Goal: Use online tool/utility: Utilize a website feature to perform a specific function

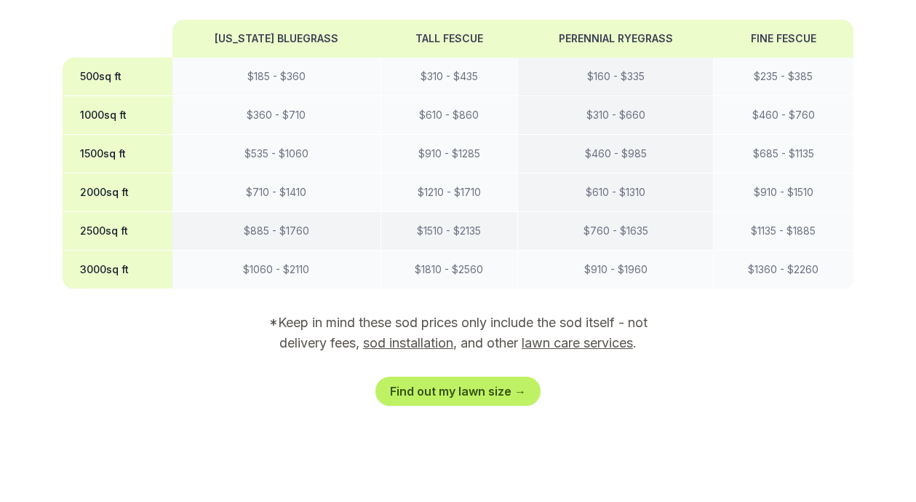
scroll to position [1383, 0]
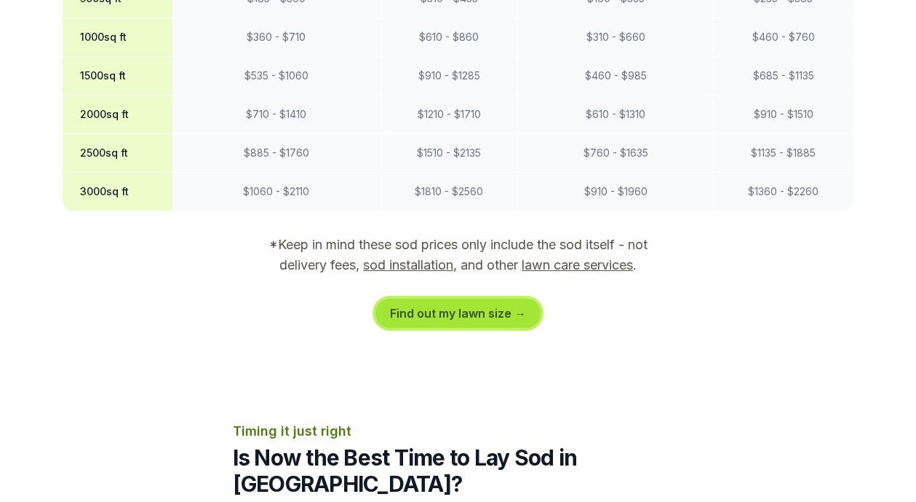
click at [463, 298] on link "Find out my lawn size →" at bounding box center [458, 312] width 165 height 29
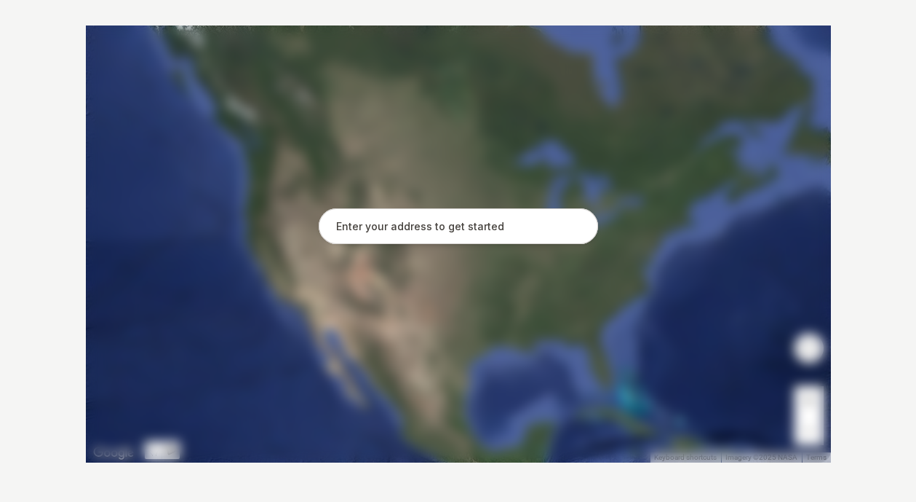
scroll to position [324, 0]
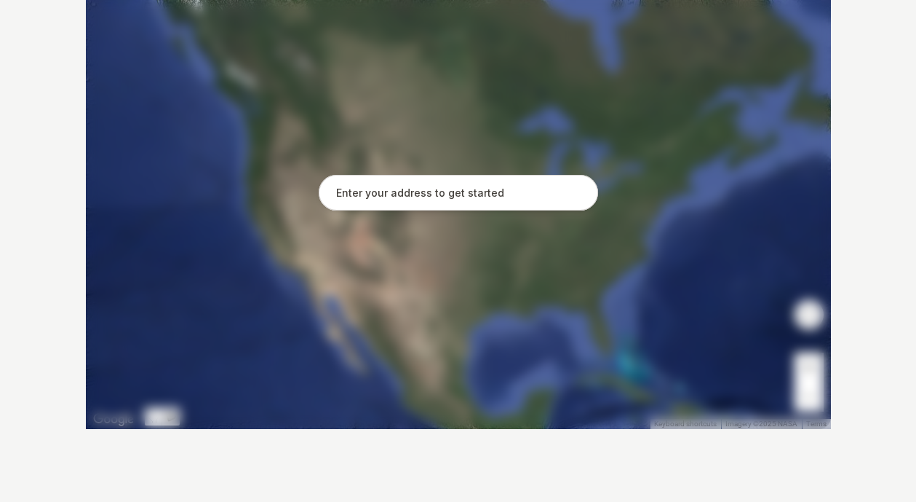
click at [437, 194] on input "text" at bounding box center [459, 193] width 280 height 36
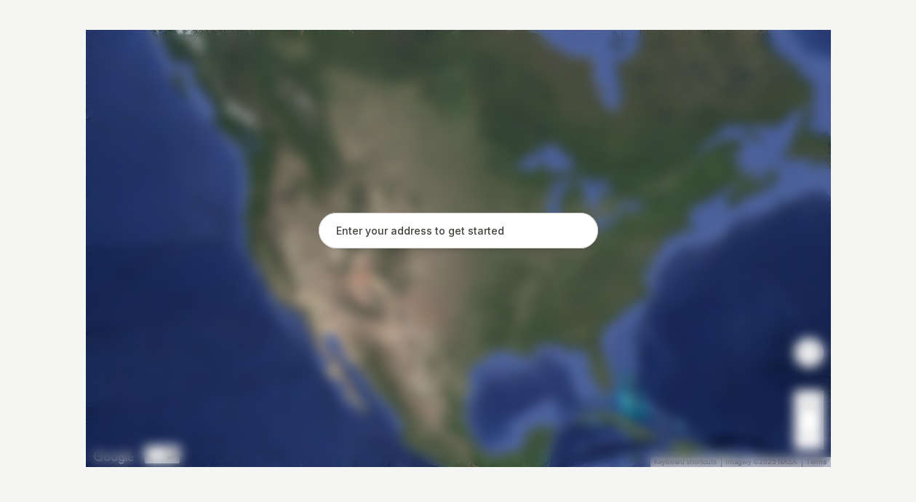
scroll to position [291, 0]
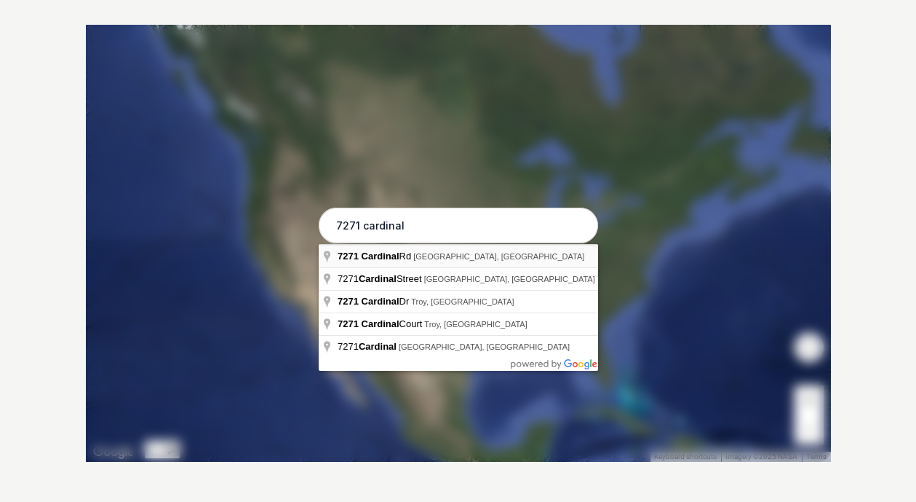
type input "[STREET_ADDRESS]"
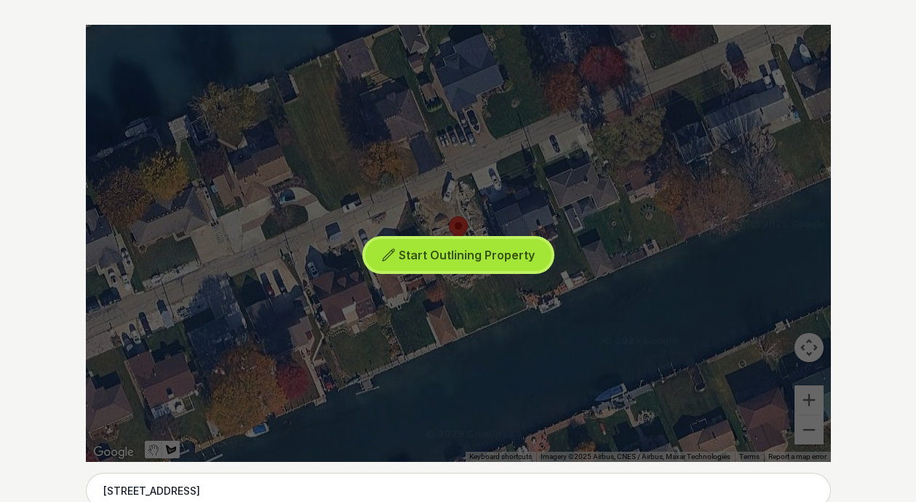
click at [460, 255] on span "Start Outlining Property" at bounding box center [467, 254] width 136 height 15
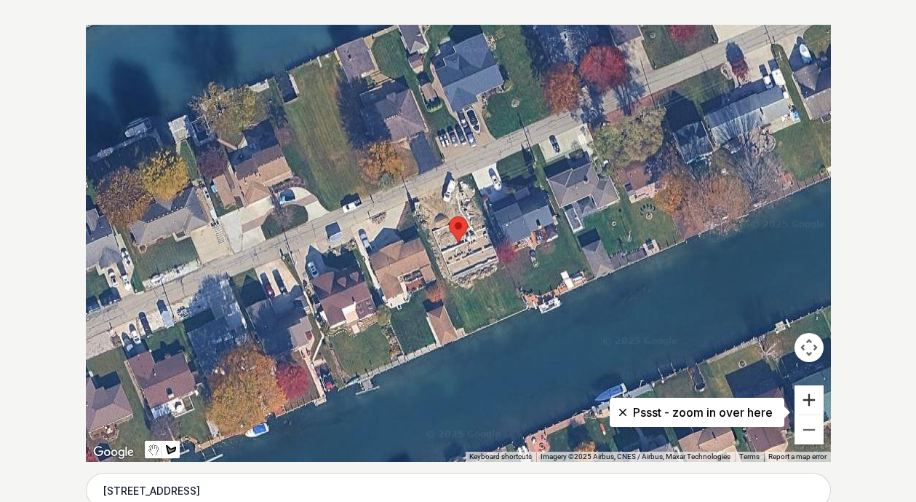
click at [808, 400] on button "Zoom in" at bounding box center [809, 399] width 29 height 29
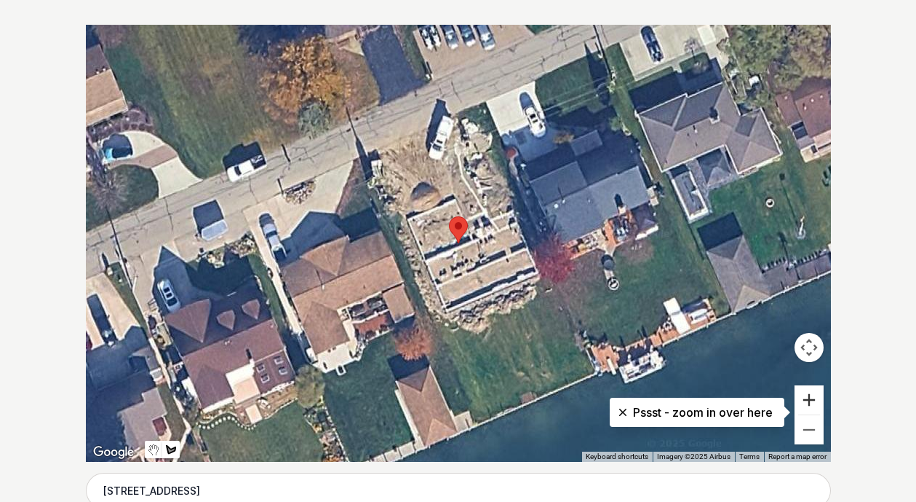
click at [808, 400] on button "Zoom in" at bounding box center [809, 399] width 29 height 29
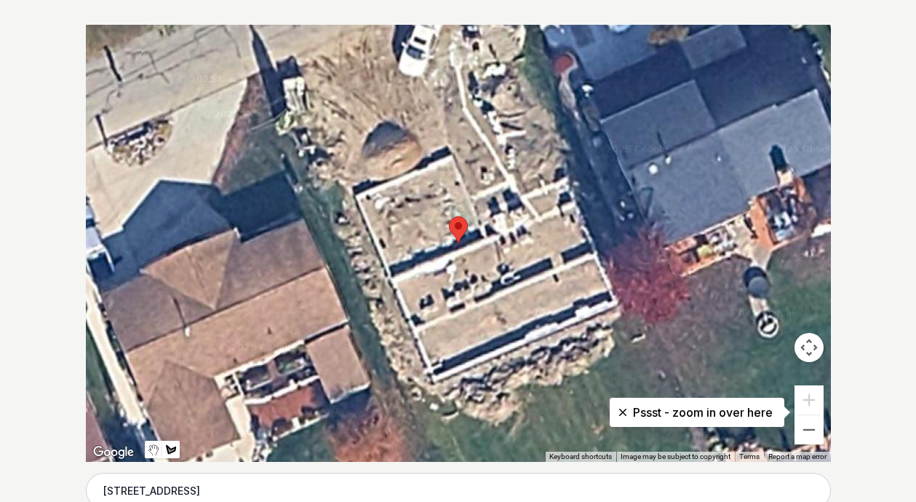
click at [277, 66] on div at bounding box center [458, 243] width 745 height 437
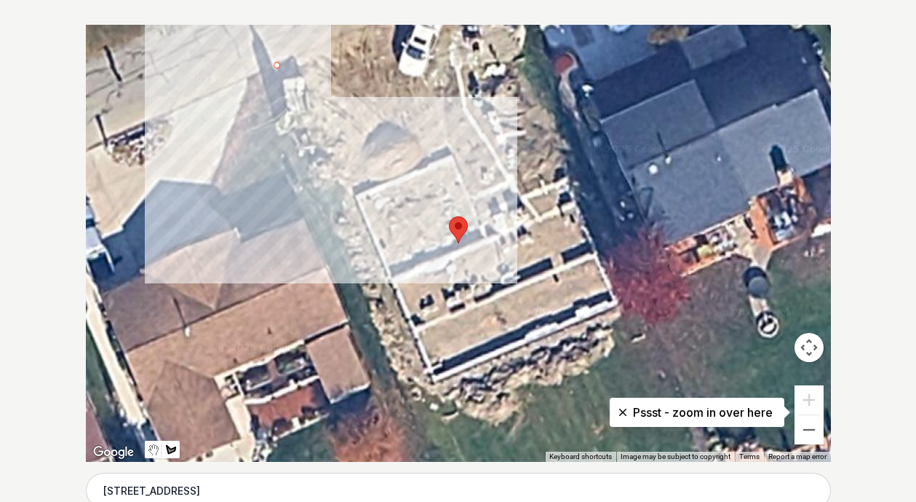
click at [335, 205] on div at bounding box center [458, 243] width 745 height 437
drag, startPoint x: 356, startPoint y: 195, endPoint x: 341, endPoint y: 170, distance: 28.7
click at [356, 194] on div at bounding box center [458, 243] width 745 height 437
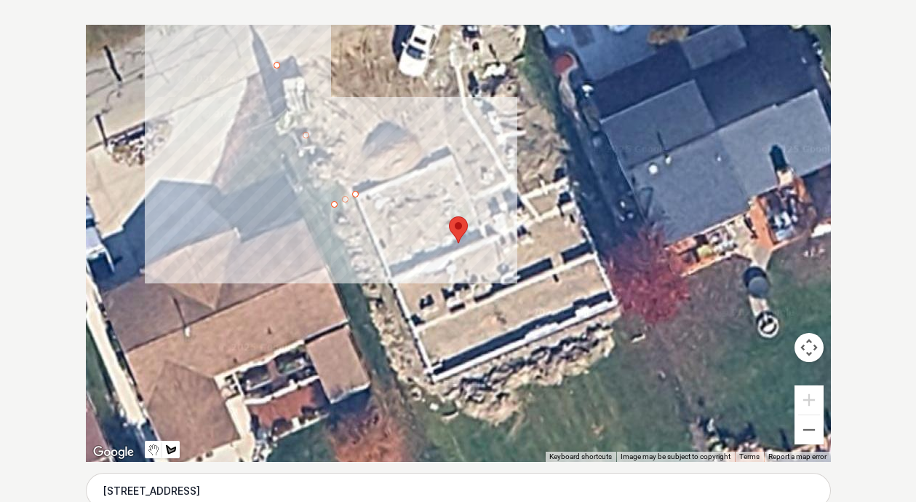
click at [296, 56] on div at bounding box center [458, 243] width 745 height 437
click at [274, 64] on div at bounding box center [458, 243] width 745 height 437
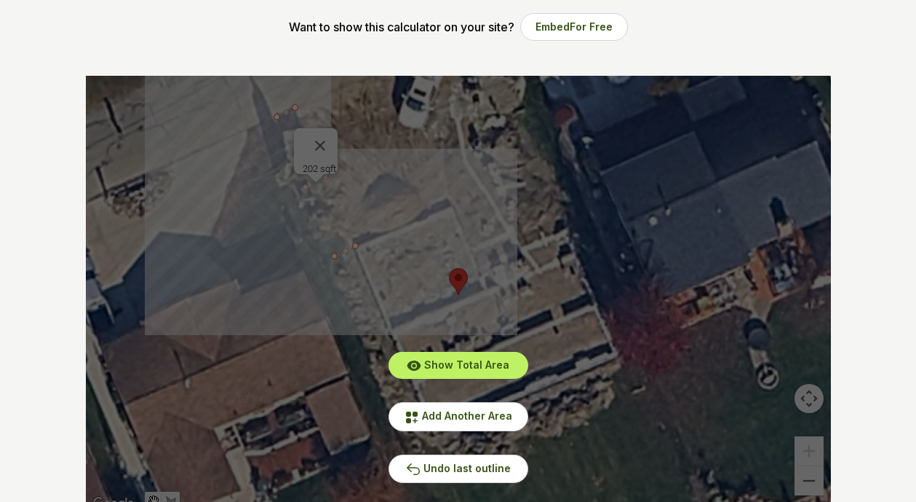
scroll to position [218, 0]
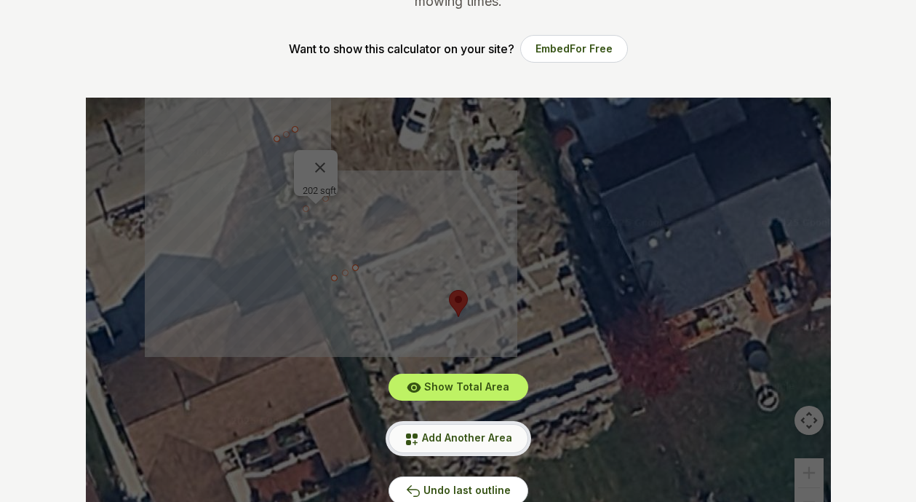
click at [464, 432] on span "Add Another Area" at bounding box center [467, 437] width 90 height 12
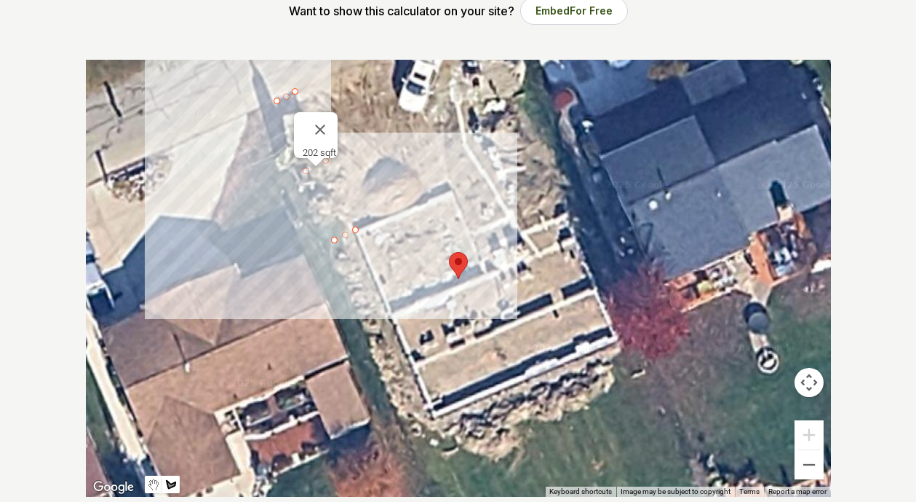
scroll to position [291, 0]
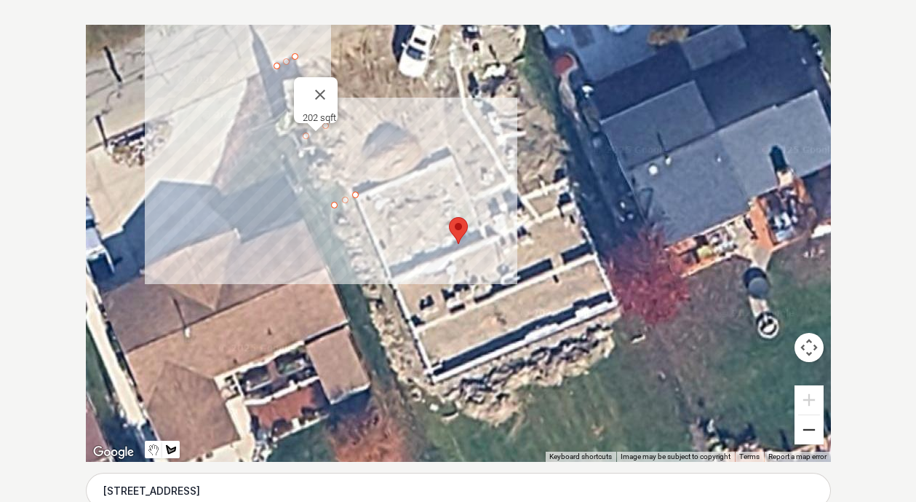
click at [814, 431] on button "Zoom out" at bounding box center [809, 429] width 29 height 29
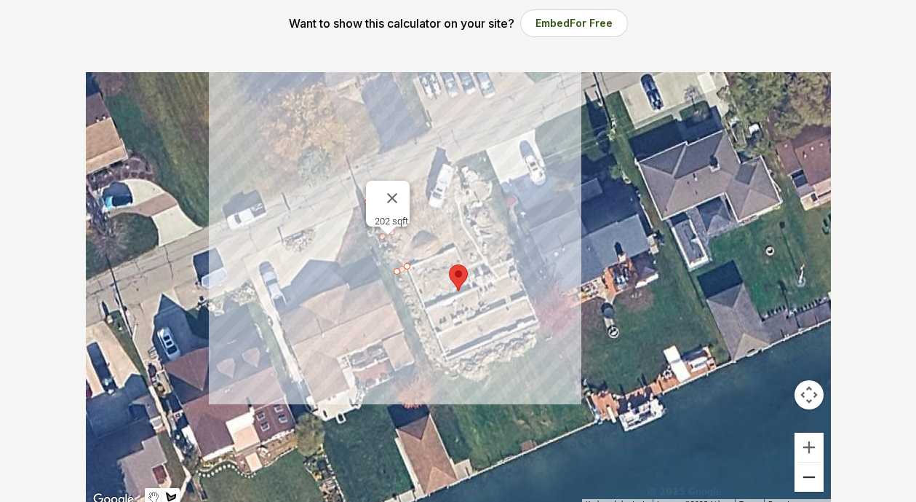
scroll to position [218, 0]
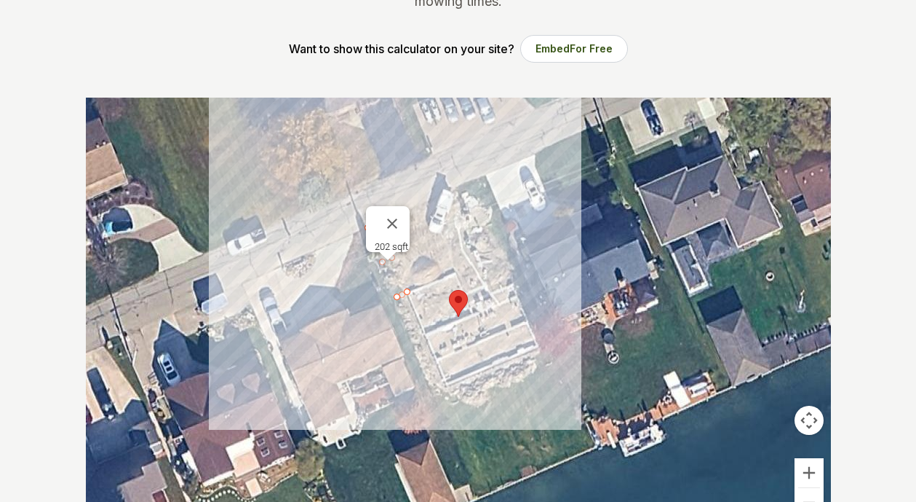
click at [456, 272] on div at bounding box center [458, 316] width 745 height 437
click at [430, 202] on div at bounding box center [458, 316] width 745 height 437
click at [486, 175] on div at bounding box center [458, 316] width 745 height 437
click at [524, 280] on div at bounding box center [458, 316] width 745 height 437
click at [490, 292] on div at bounding box center [458, 316] width 745 height 437
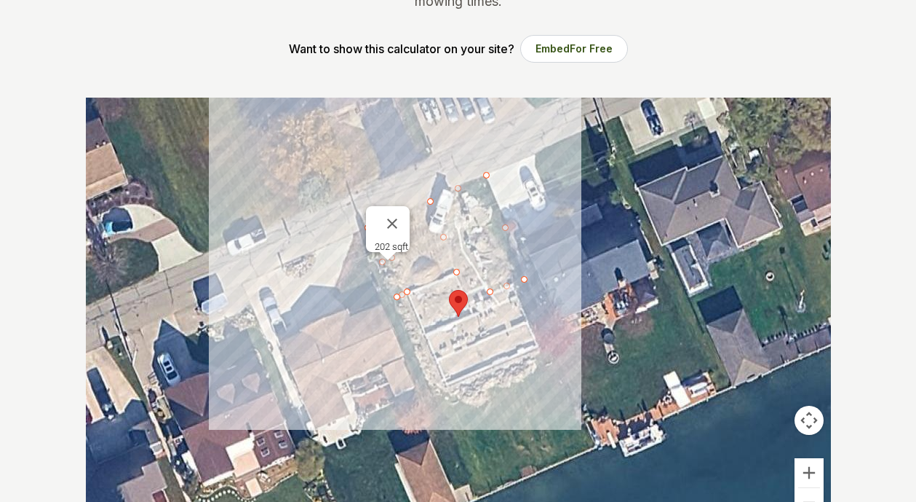
click at [485, 282] on div at bounding box center [458, 316] width 745 height 437
click at [479, 285] on div at bounding box center [458, 316] width 745 height 437
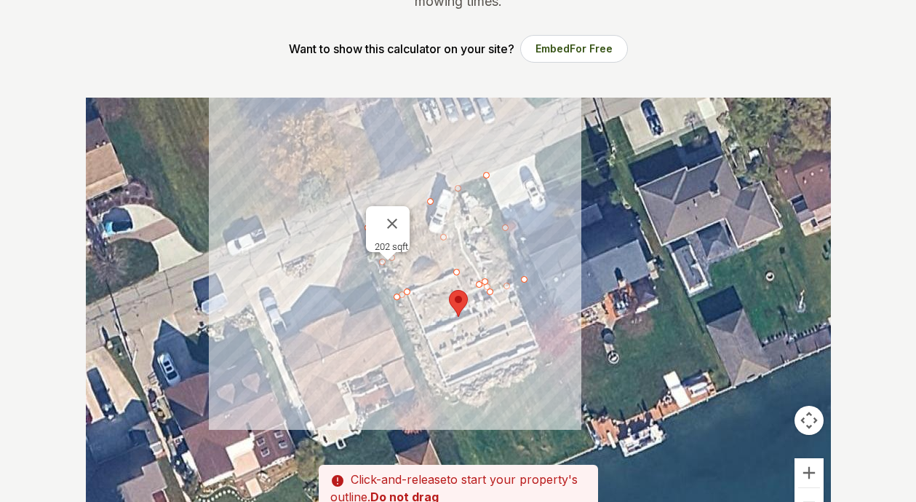
click at [473, 267] on div at bounding box center [458, 316] width 745 height 437
click at [457, 271] on div at bounding box center [458, 316] width 745 height 437
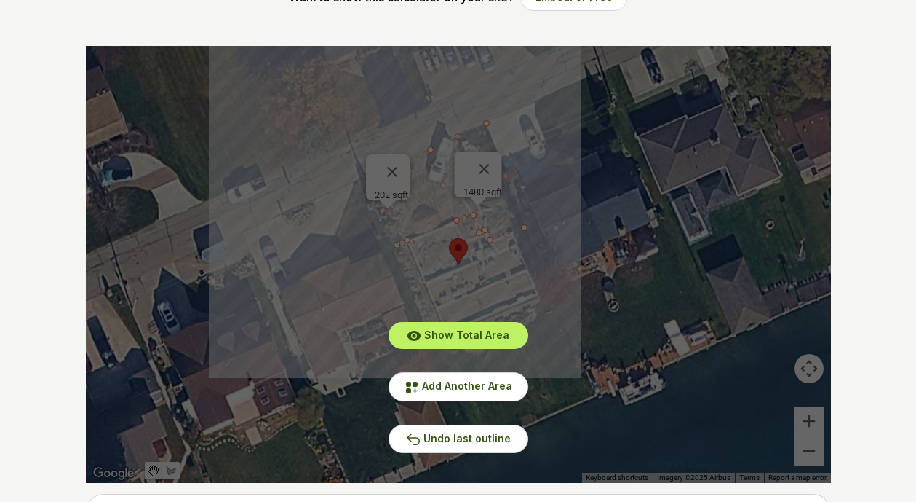
scroll to position [291, 0]
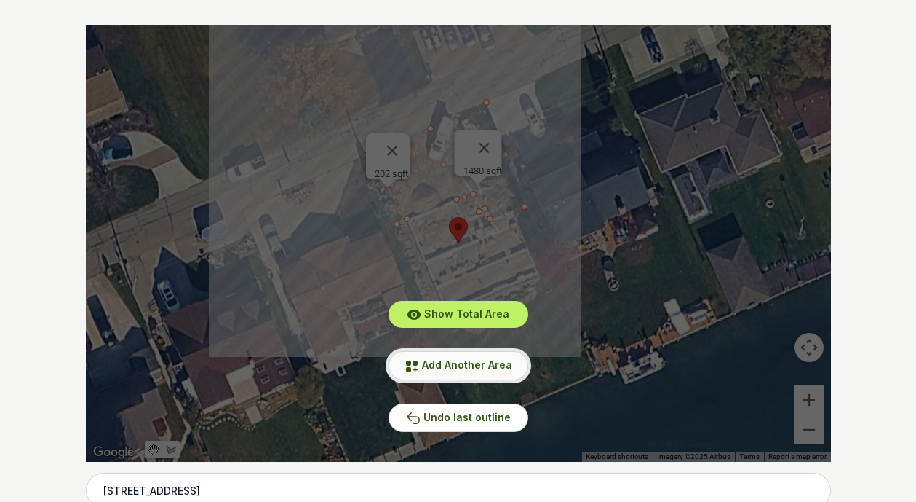
click at [492, 362] on span "Add Another Area" at bounding box center [467, 364] width 90 height 12
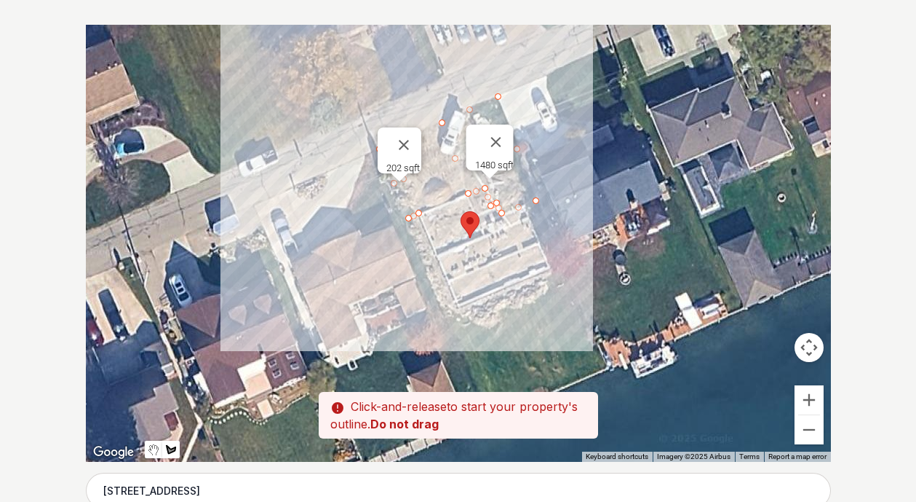
drag, startPoint x: 429, startPoint y: 322, endPoint x: 442, endPoint y: 316, distance: 14.3
click at [442, 316] on div at bounding box center [458, 243] width 745 height 437
click at [460, 307] on div at bounding box center [458, 243] width 745 height 437
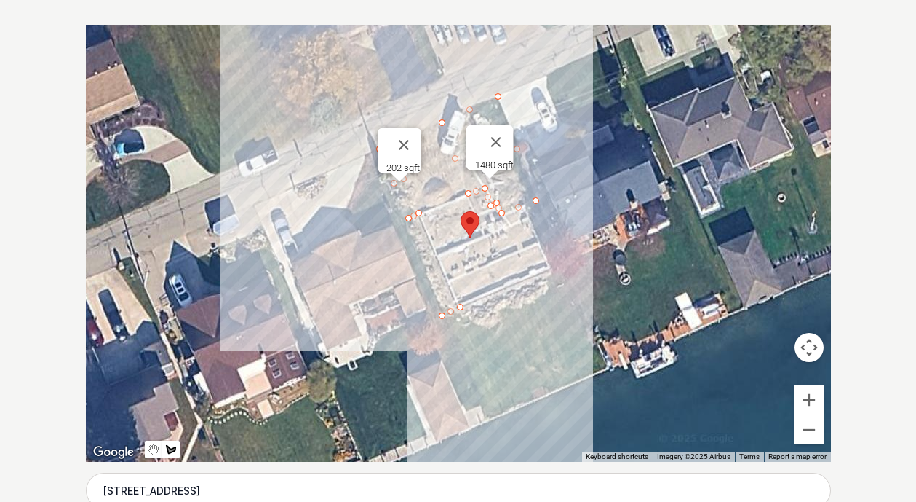
click at [474, 345] on div at bounding box center [458, 243] width 745 height 437
click at [518, 326] on div at bounding box center [458, 243] width 745 height 437
click at [509, 310] on div at bounding box center [458, 243] width 745 height 437
click at [568, 288] on div at bounding box center [458, 243] width 745 height 437
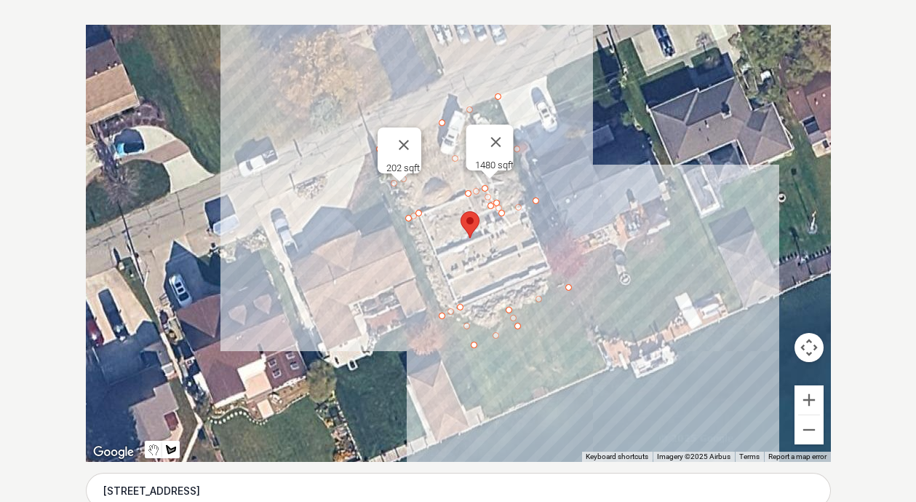
click at [595, 349] on div at bounding box center [458, 243] width 745 height 437
click at [473, 397] on div "Pssst - zoom in over here ← Move left → Move right ↑ Move up ↓ Move down + Zoom…" at bounding box center [458, 243] width 745 height 437
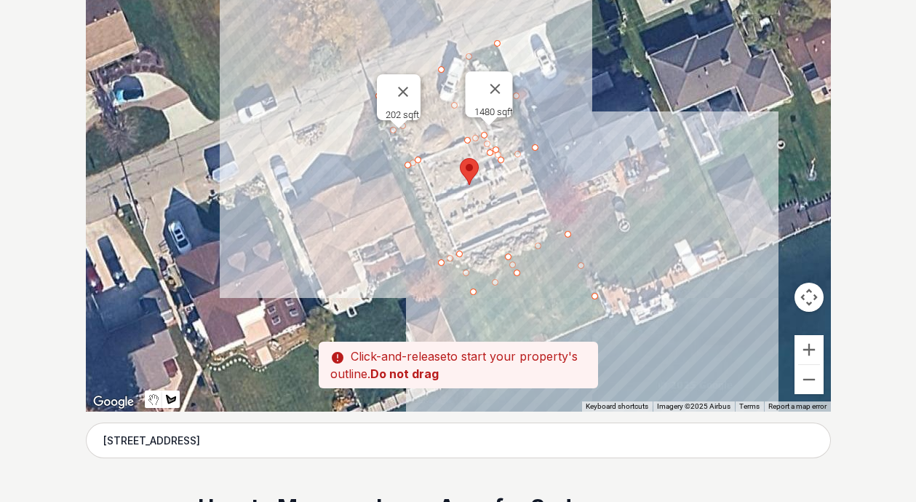
scroll to position [364, 0]
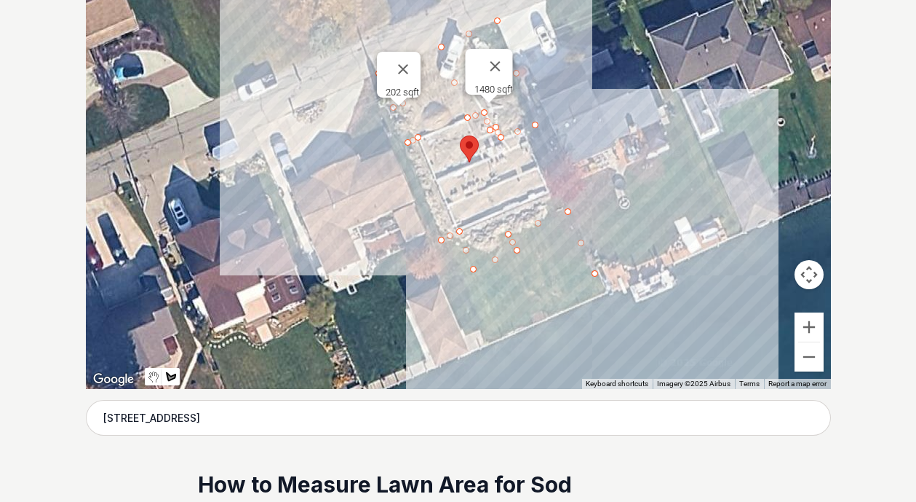
click at [479, 328] on div at bounding box center [458, 170] width 745 height 437
click at [439, 238] on div at bounding box center [458, 170] width 745 height 437
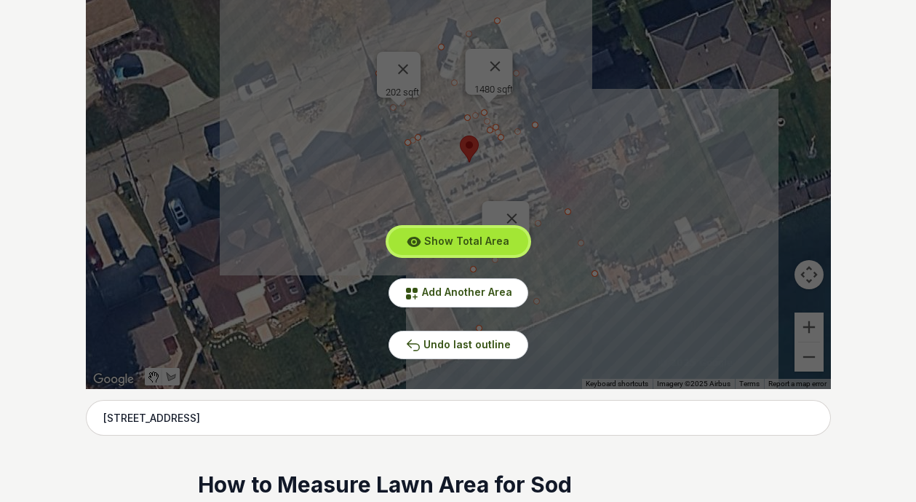
click at [495, 239] on span "Show Total Area" at bounding box center [466, 240] width 85 height 12
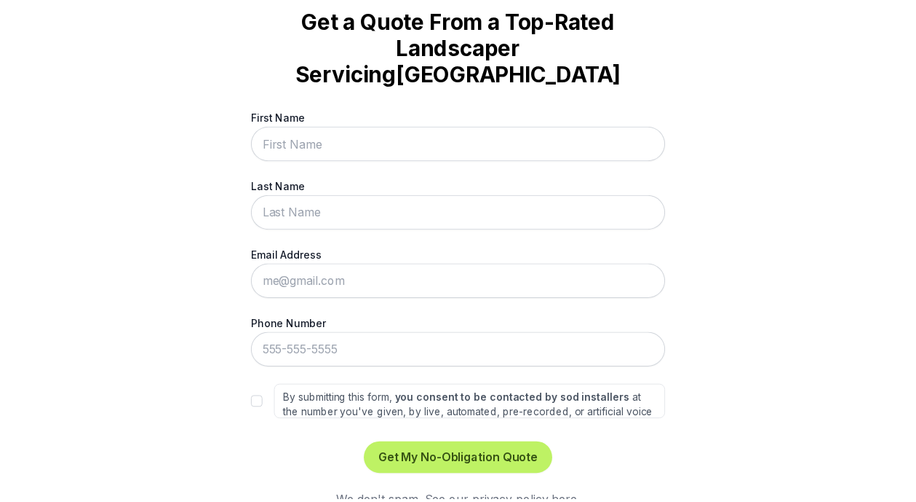
scroll to position [0, 0]
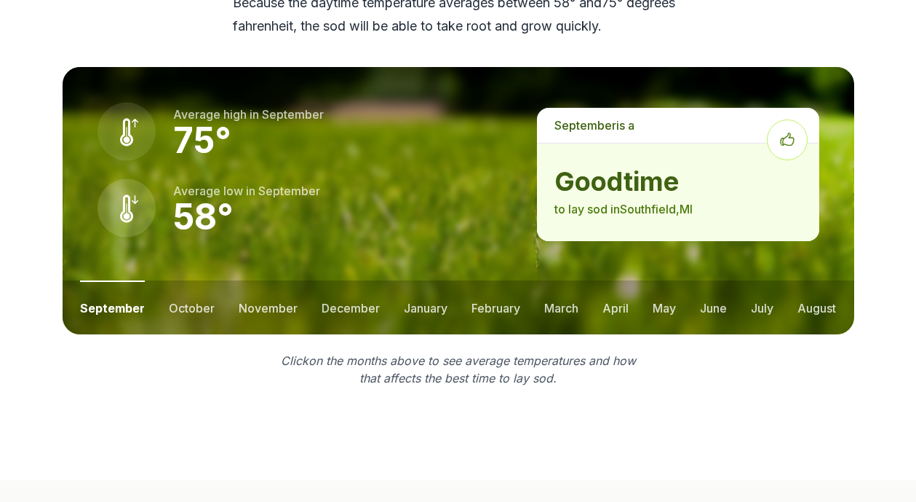
scroll to position [1965, 0]
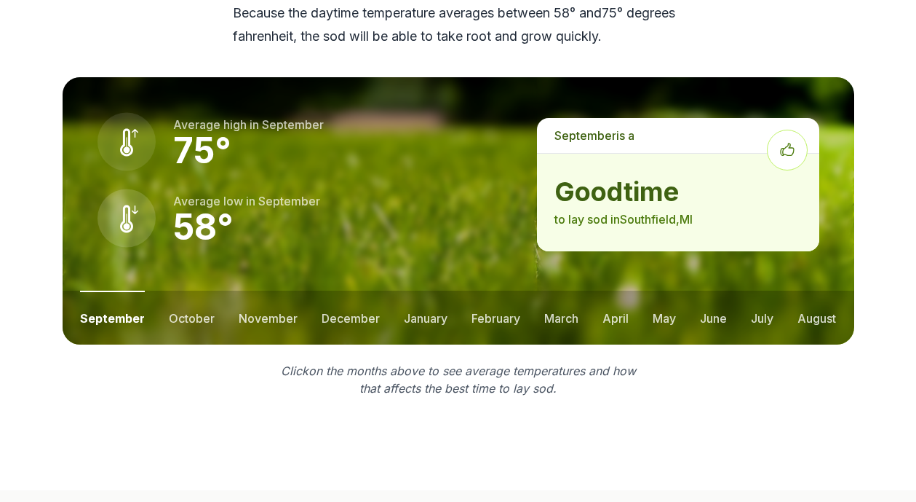
click at [120, 293] on button "september" at bounding box center [112, 317] width 65 height 54
click at [204, 292] on button "october" at bounding box center [192, 317] width 46 height 54
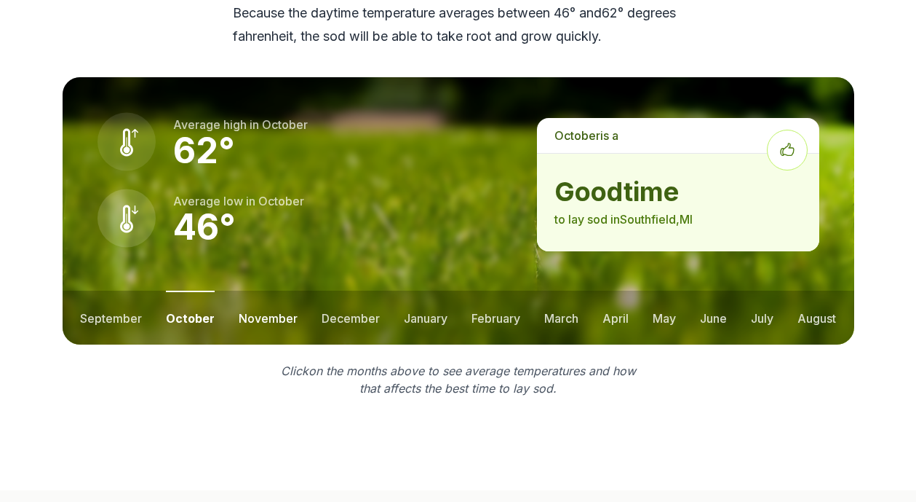
click at [253, 290] on button "november" at bounding box center [268, 317] width 59 height 54
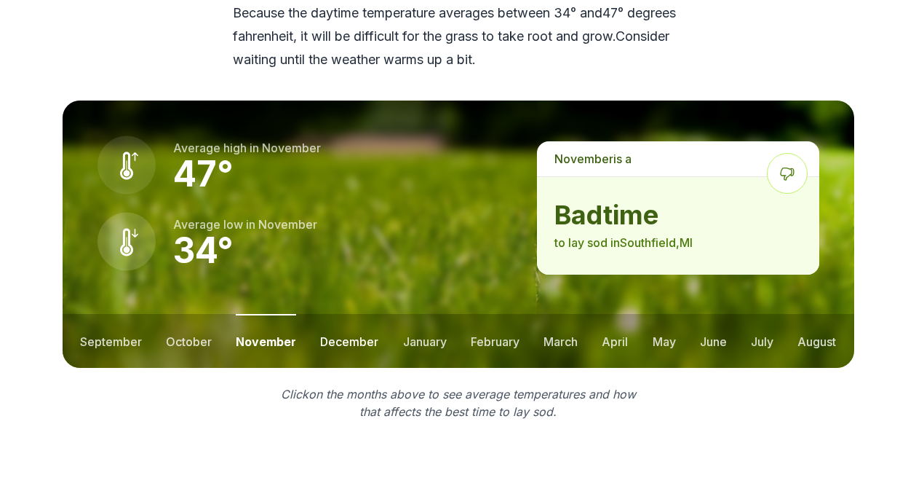
click at [338, 316] on button "december" at bounding box center [349, 341] width 58 height 54
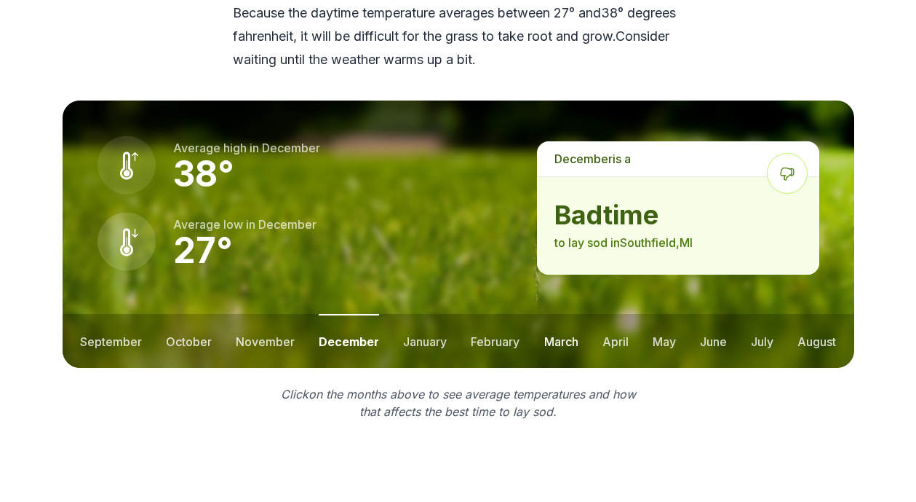
click at [568, 314] on button "march" at bounding box center [561, 341] width 34 height 54
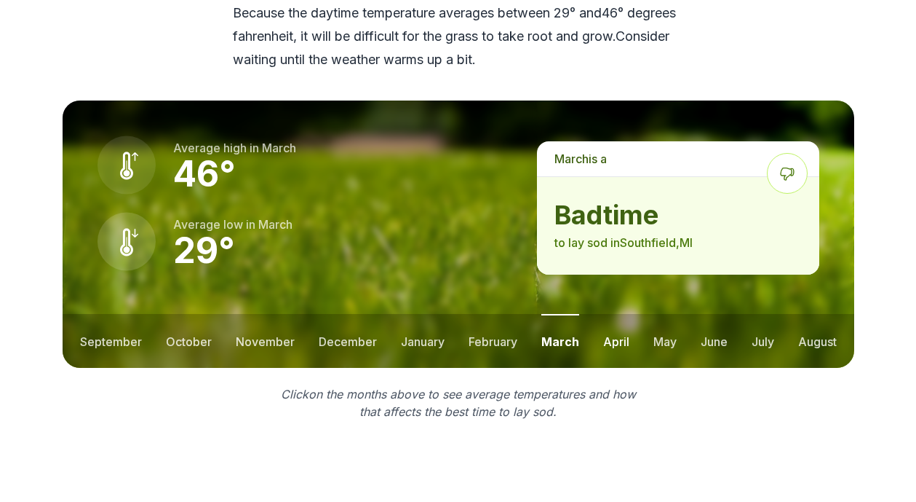
click at [623, 324] on button "april" at bounding box center [616, 341] width 26 height 54
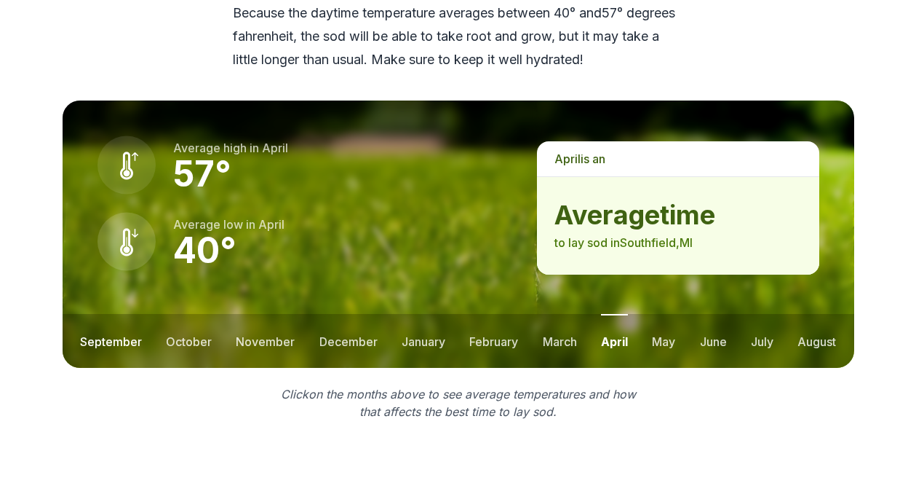
click at [98, 315] on button "september" at bounding box center [111, 341] width 62 height 54
